Goal: Find contact information: Find contact information

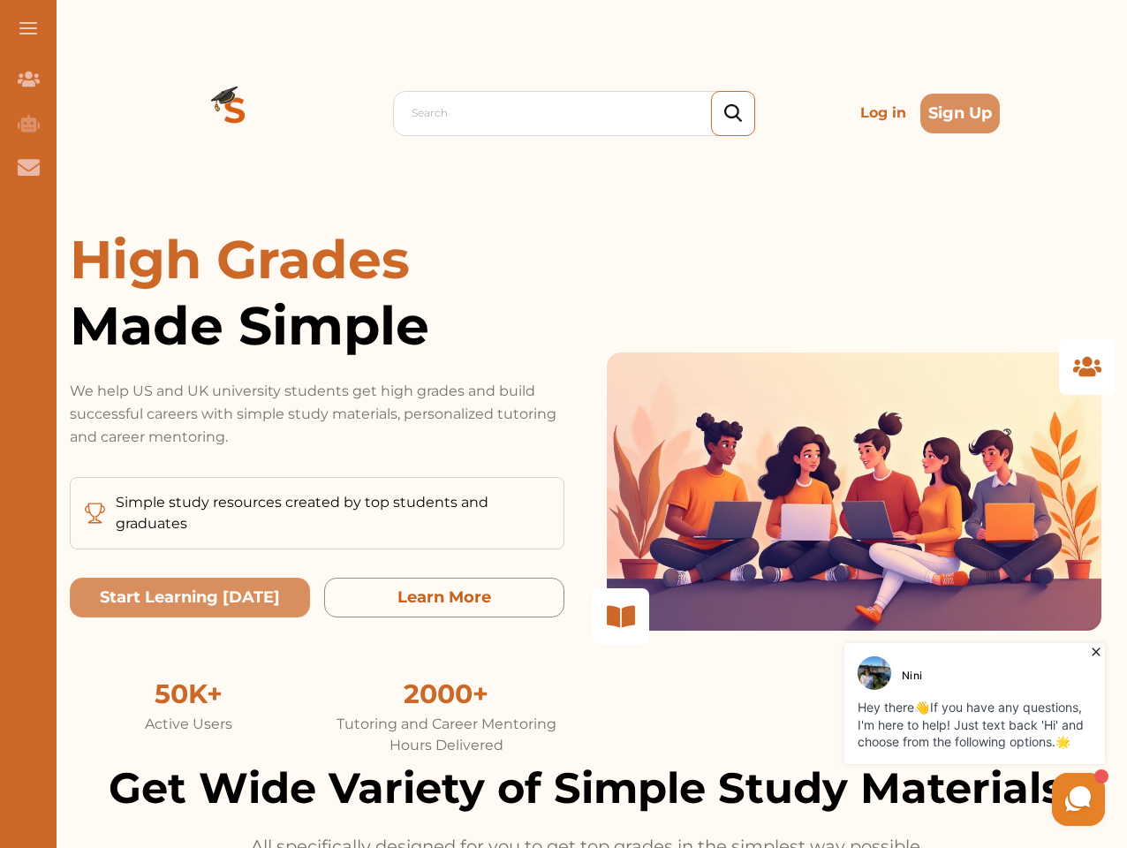
click at [564, 424] on p "We help US and UK university students get high grades and build successful care…" at bounding box center [317, 414] width 495 height 69
click at [28, 28] on span at bounding box center [28, 28] width 18 height 2
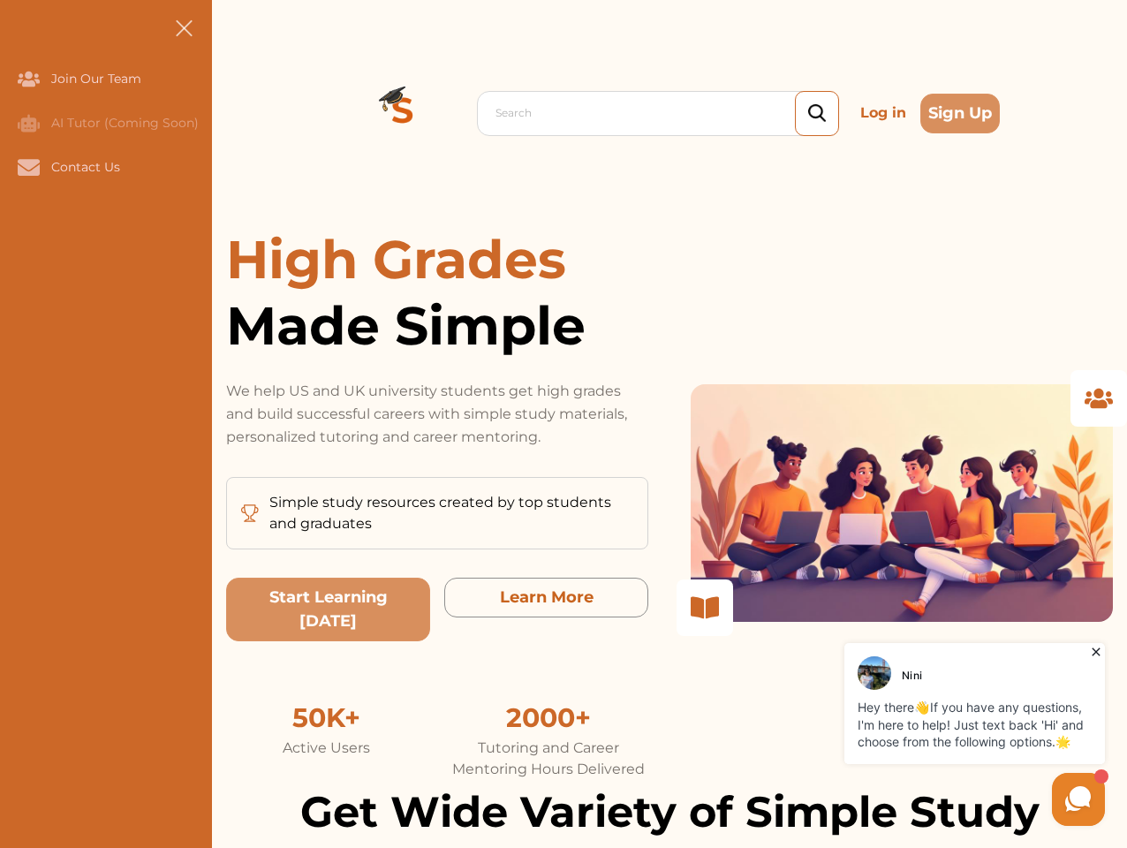
click at [28, 79] on icon "Join Our Team" at bounding box center [29, 79] width 22 height 15
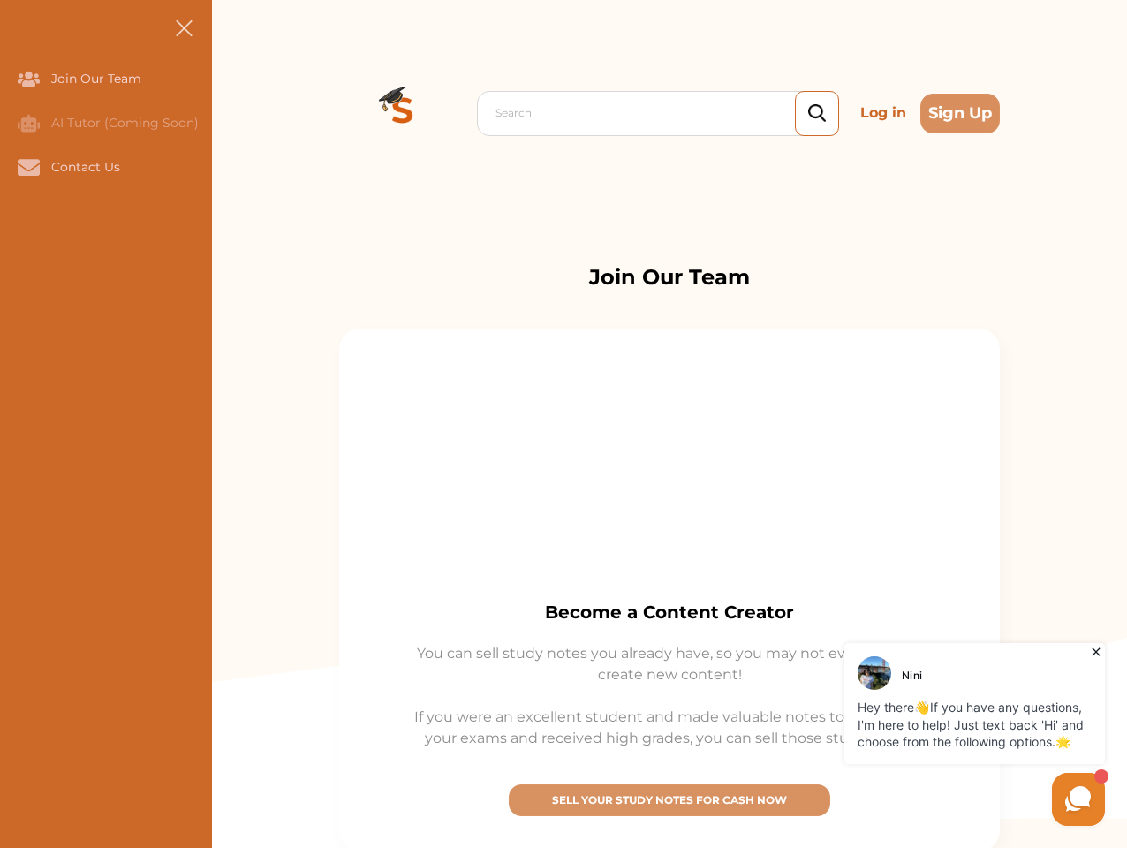
click at [28, 123] on icon "AI Tutor (Coming Soon)" at bounding box center [29, 123] width 22 height 18
click at [28, 167] on icon "Contact Us" at bounding box center [29, 167] width 22 height 16
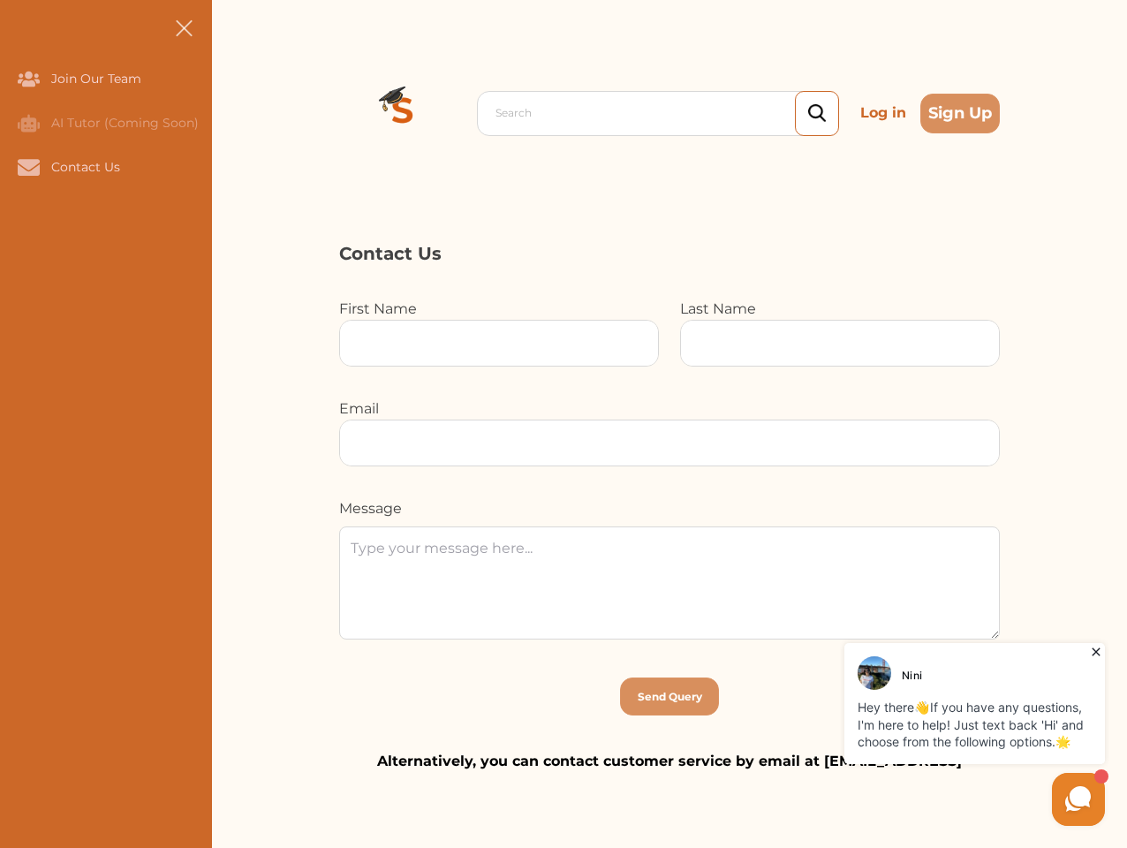
click at [235, 113] on div "Search Log in Sign Up Search Log in Sign Up" at bounding box center [669, 113] width 915 height 226
click at [883, 113] on p "Log in" at bounding box center [883, 112] width 60 height 35
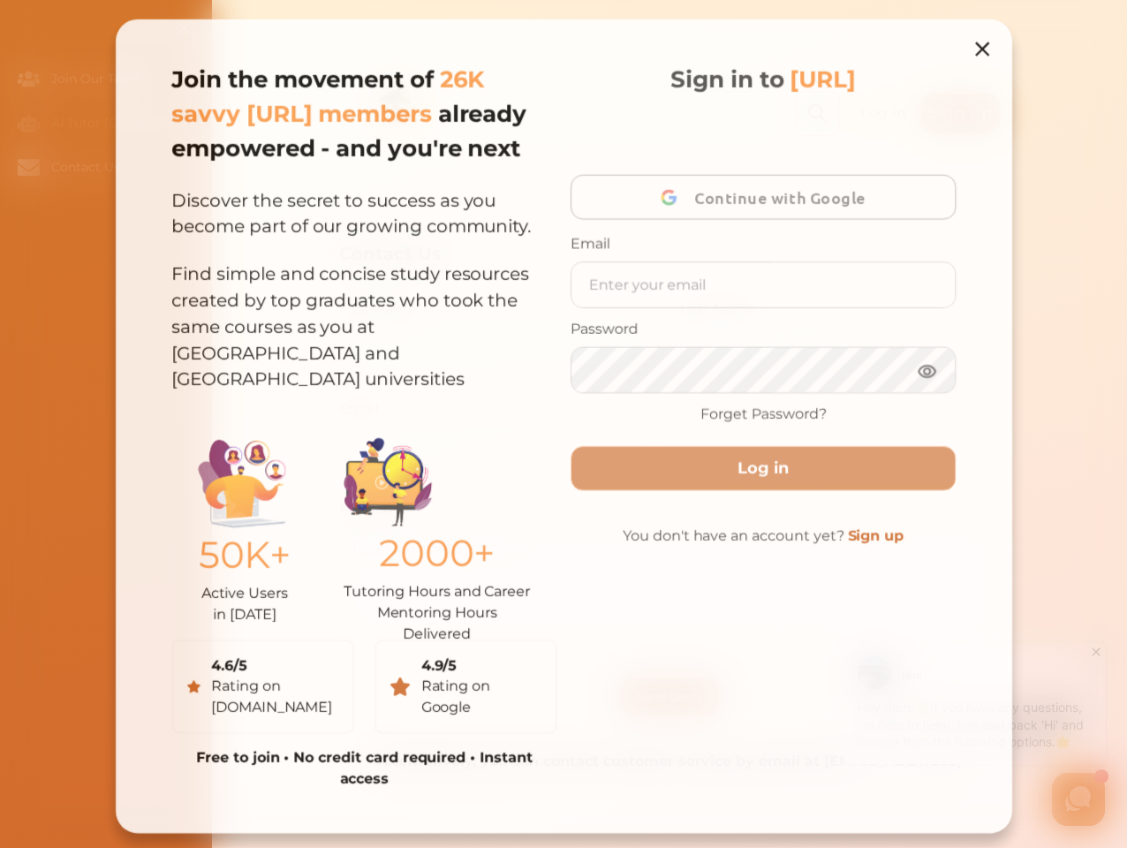
click at [960, 113] on div "Join the movement of 26K savvy [URL] members already empowered - and you're nex…" at bounding box center [564, 426] width 902 height 819
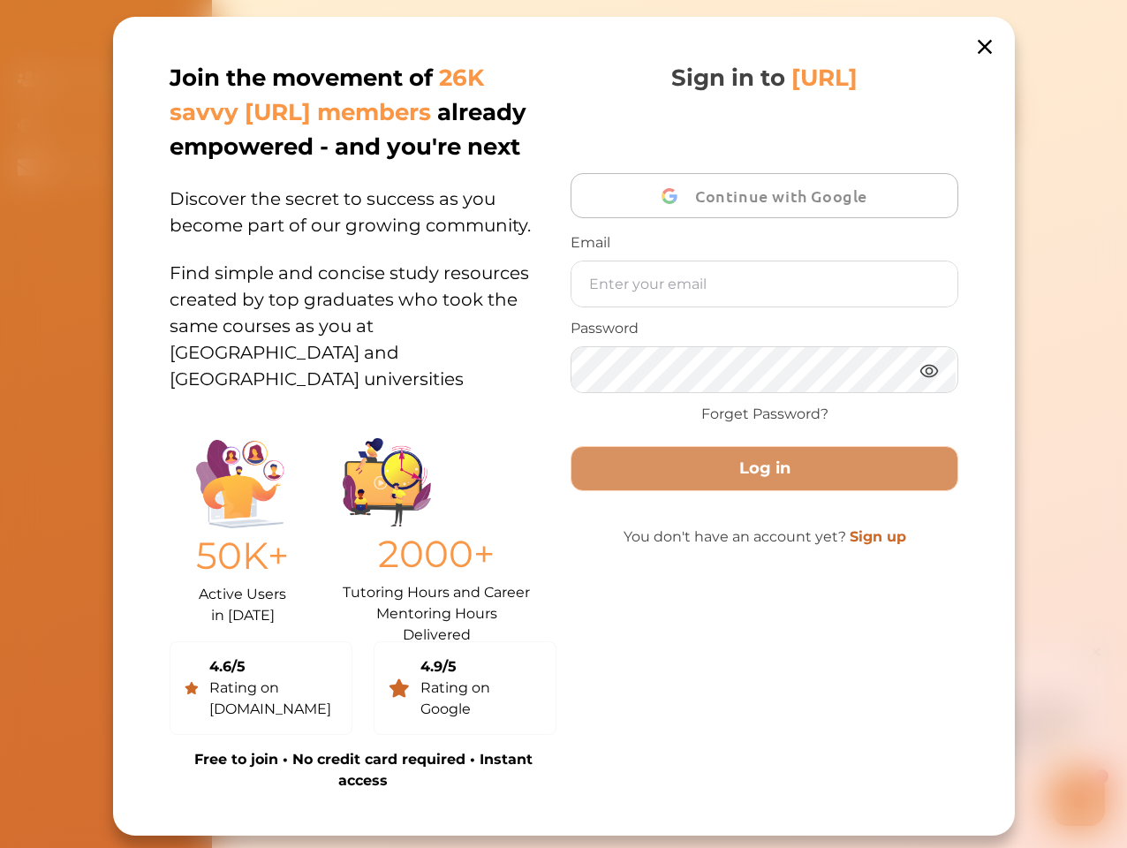
click at [190, 597] on div "50K+ Active Users in [DATE] 2000+ Tutoring Hours and Career Mentoring Hours Del…" at bounding box center [363, 528] width 387 height 200
